Goal: Transaction & Acquisition: Purchase product/service

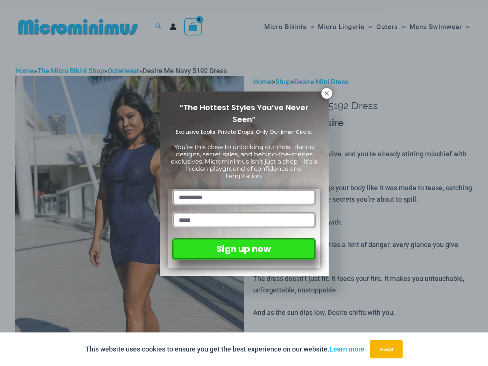
click at [244, 189] on input "text" at bounding box center [243, 197] width 143 height 17
click at [388, 350] on button "Accept" at bounding box center [387, 349] width 32 height 18
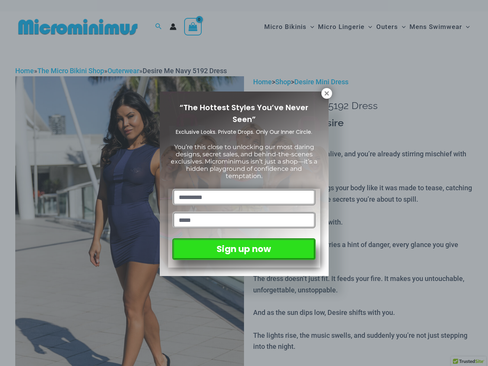
click at [244, 189] on input "text" at bounding box center [243, 197] width 143 height 17
click at [327, 93] on icon at bounding box center [327, 93] width 4 height 4
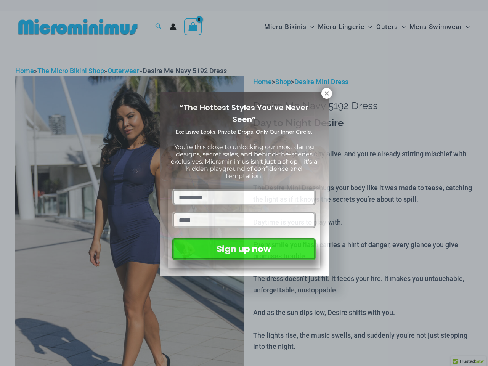
click at [327, 93] on icon at bounding box center [327, 93] width 4 height 4
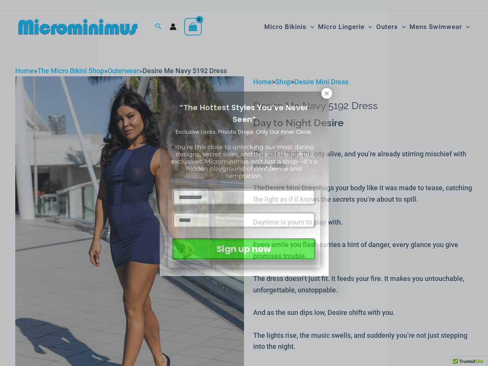
click at [327, 93] on icon at bounding box center [327, 93] width 4 height 4
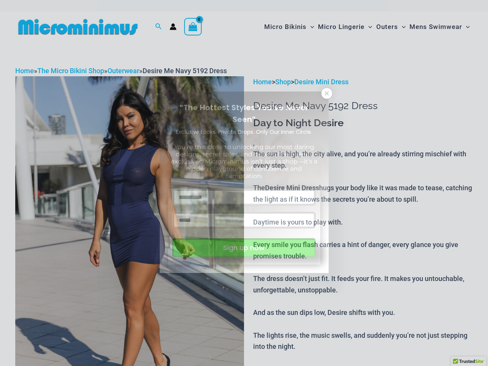
click at [244, 248] on button "Sign up now" at bounding box center [243, 247] width 143 height 19
